Goal: Transaction & Acquisition: Purchase product/service

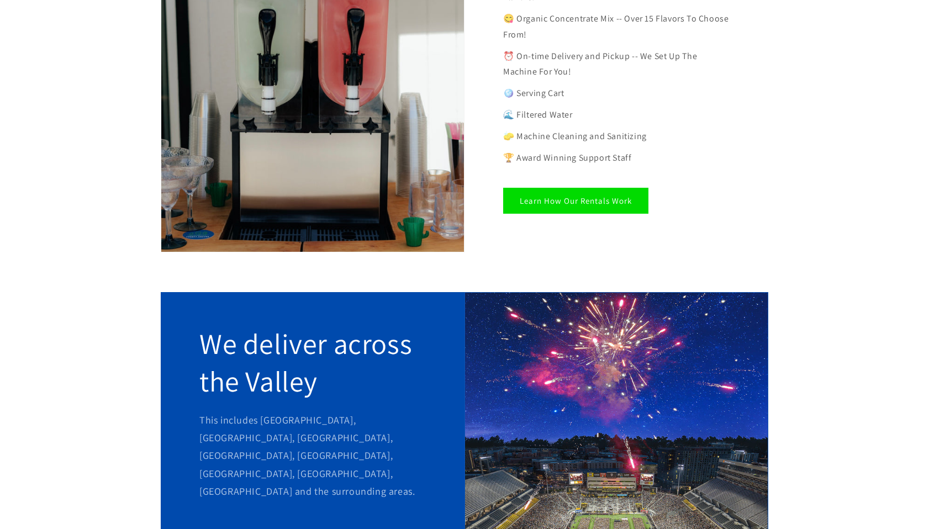
scroll to position [276, 0]
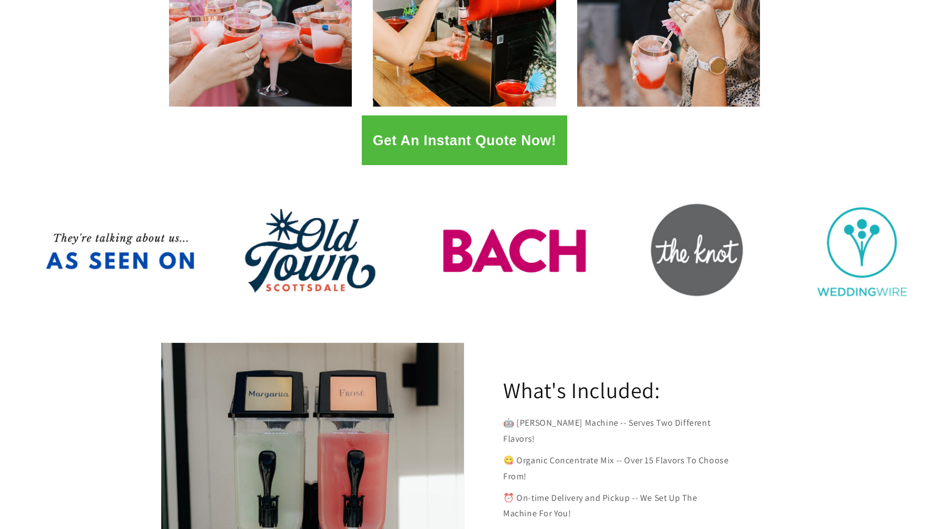
click at [456, 147] on button "Get An Instant Quote Now!" at bounding box center [464, 140] width 205 height 50
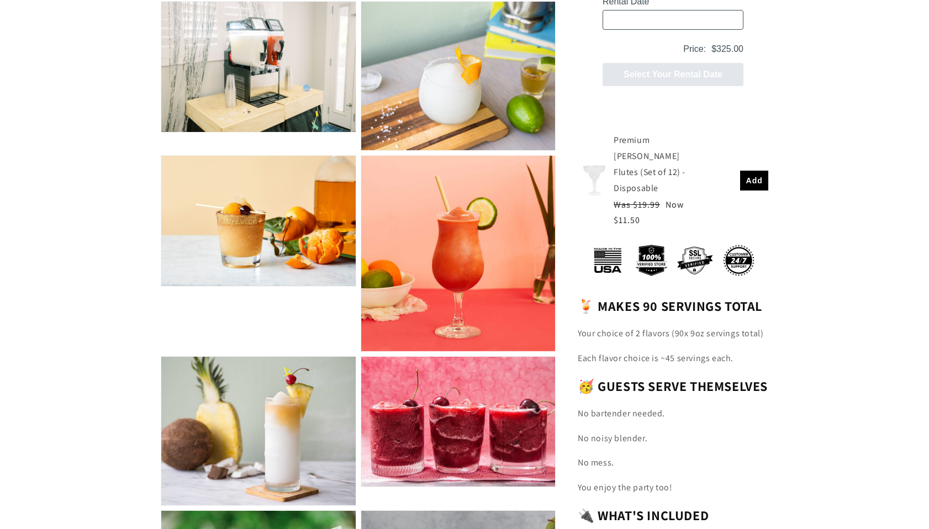
scroll to position [1491, 0]
